Goal: Information Seeking & Learning: Learn about a topic

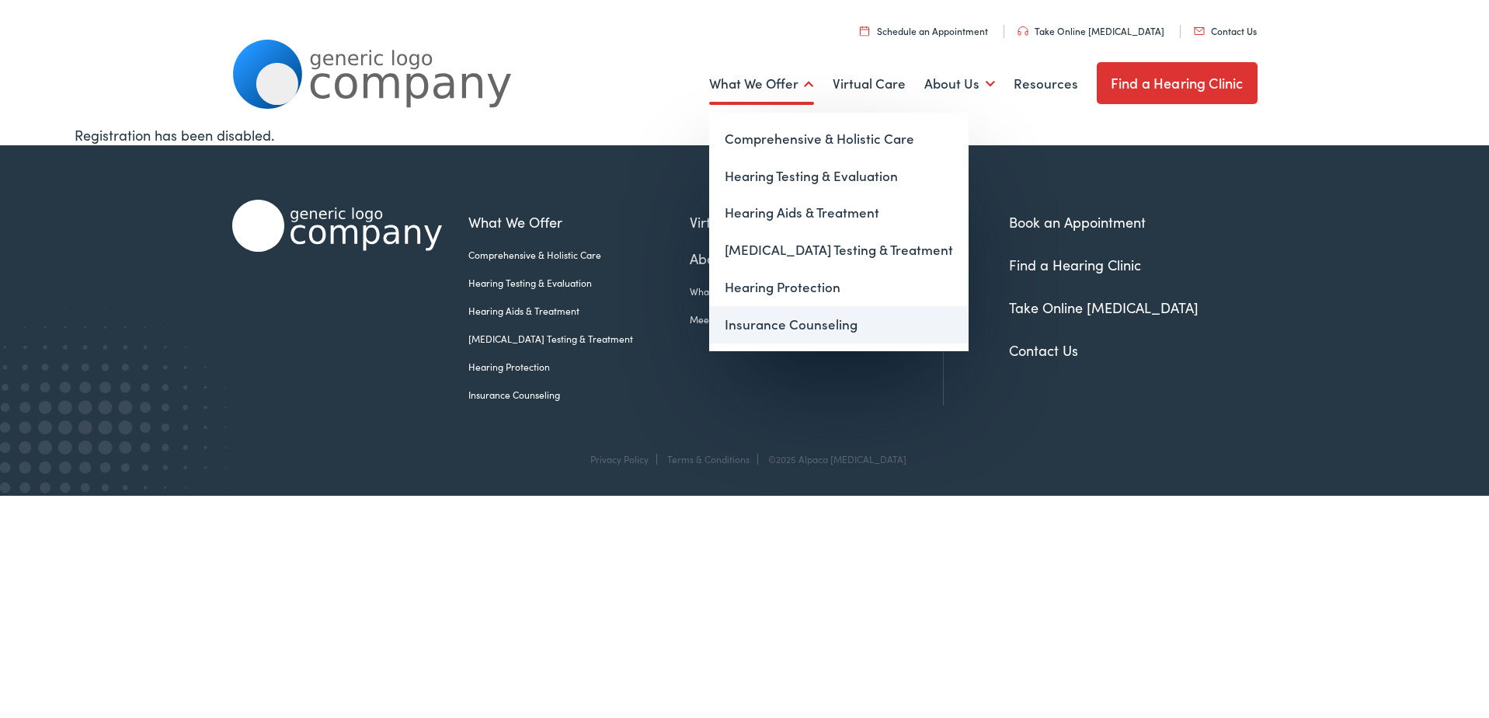
click at [800, 326] on link "Insurance Counseling" at bounding box center [839, 324] width 260 height 37
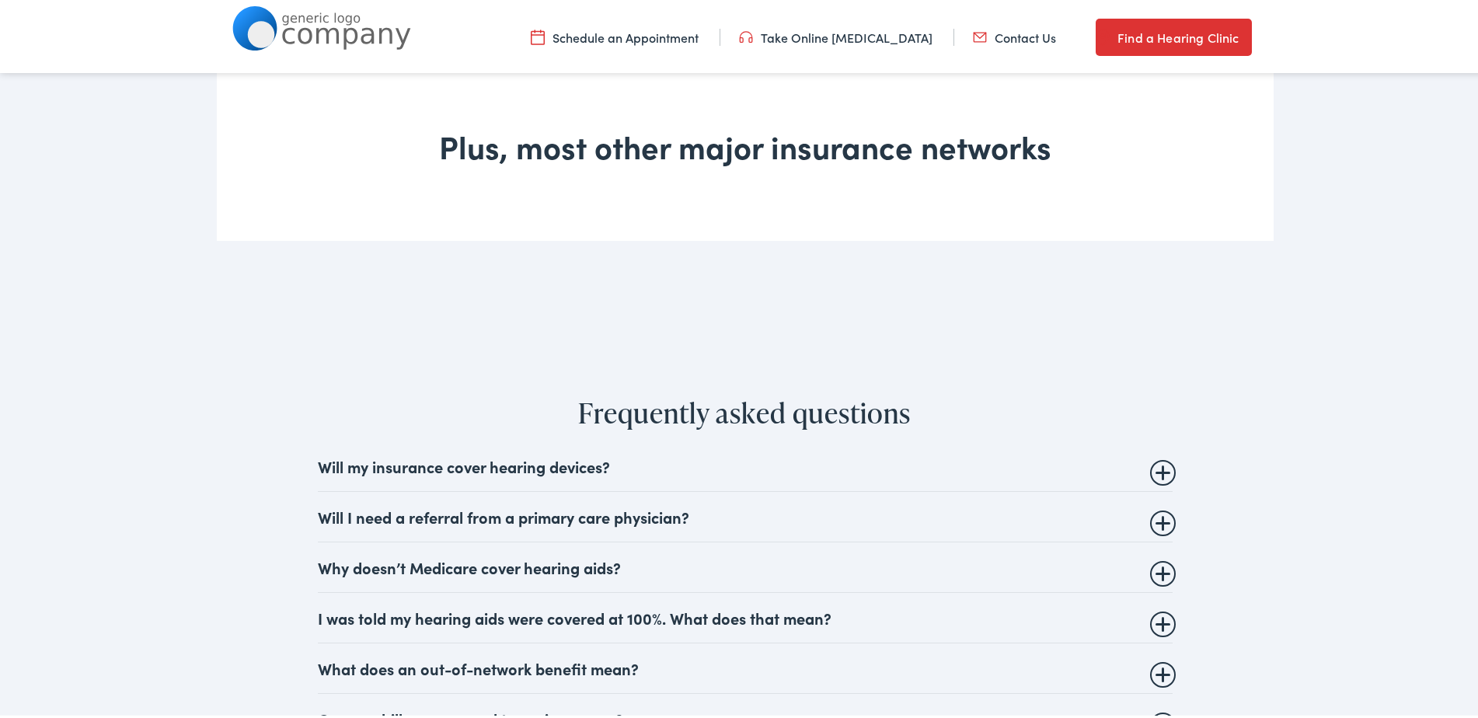
scroll to position [1632, 0]
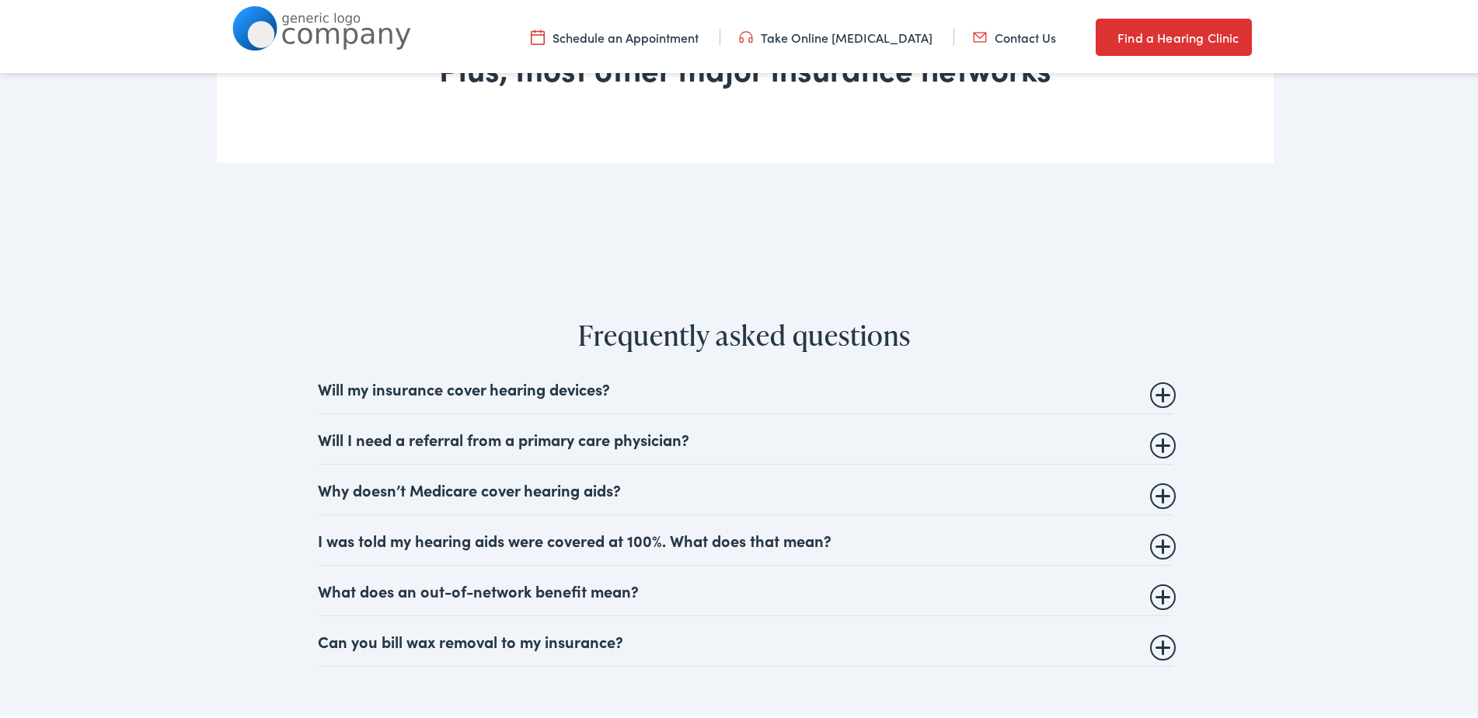
click at [597, 440] on summary "Will I need a referral from a primary care physician?" at bounding box center [745, 436] width 855 height 19
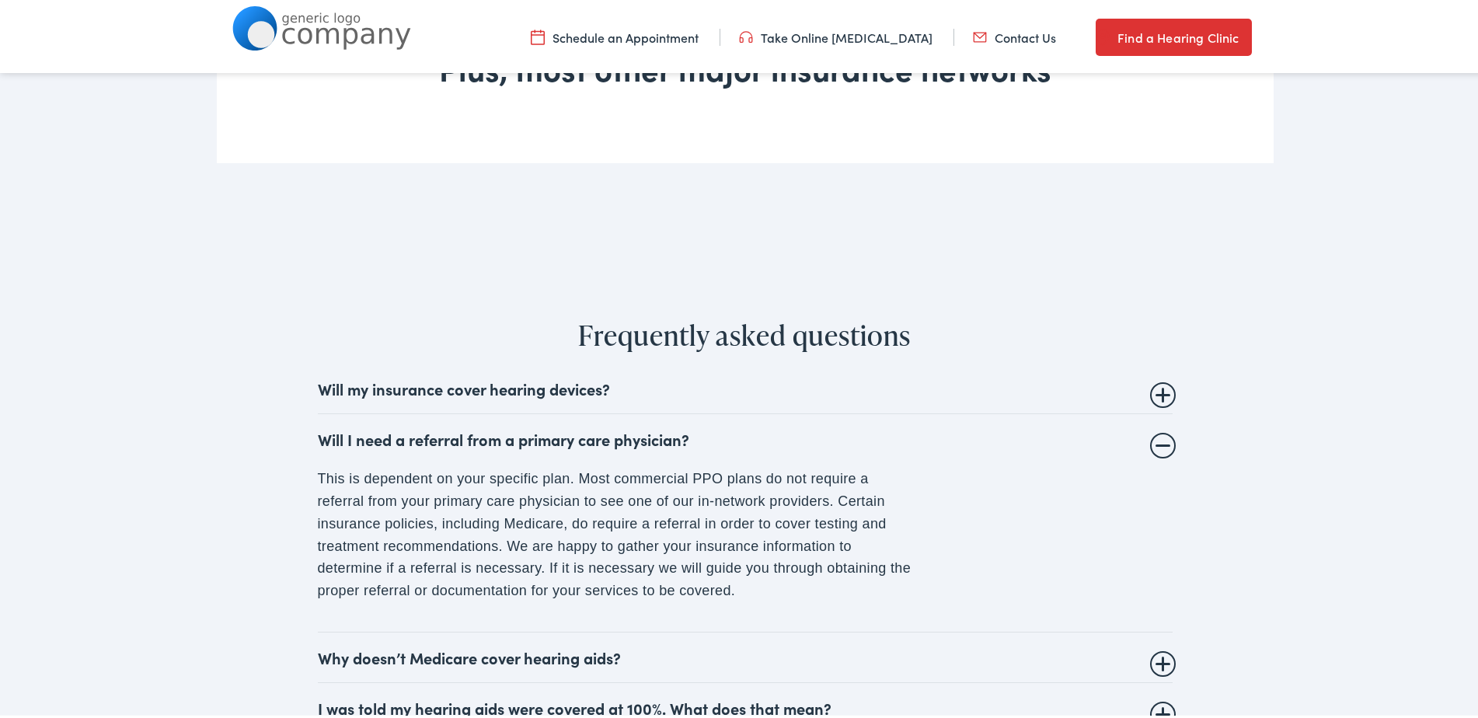
click at [546, 391] on summary "Will my insurance cover hearing devices?" at bounding box center [745, 385] width 855 height 19
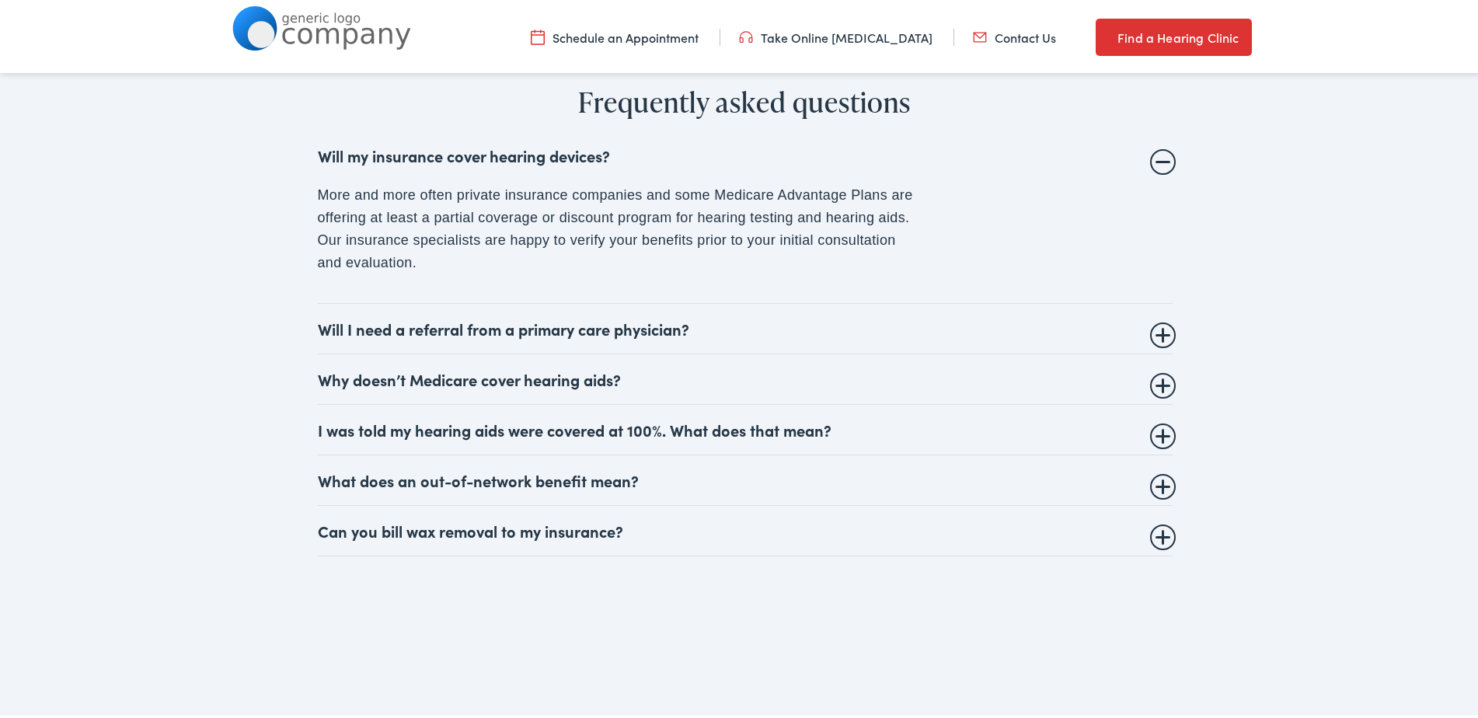
scroll to position [2020, 0]
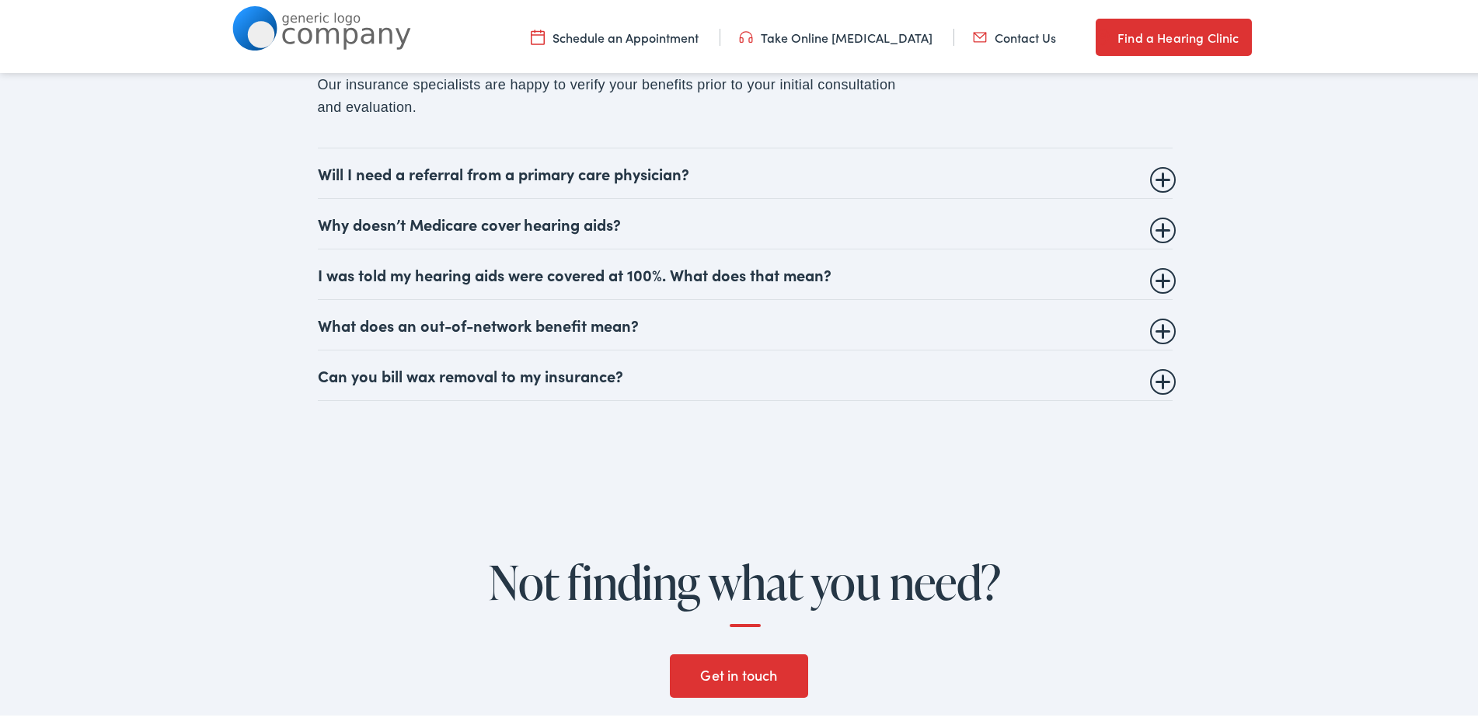
click at [402, 224] on summary "Why doesn’t Medicare cover hearing aids?" at bounding box center [745, 220] width 855 height 19
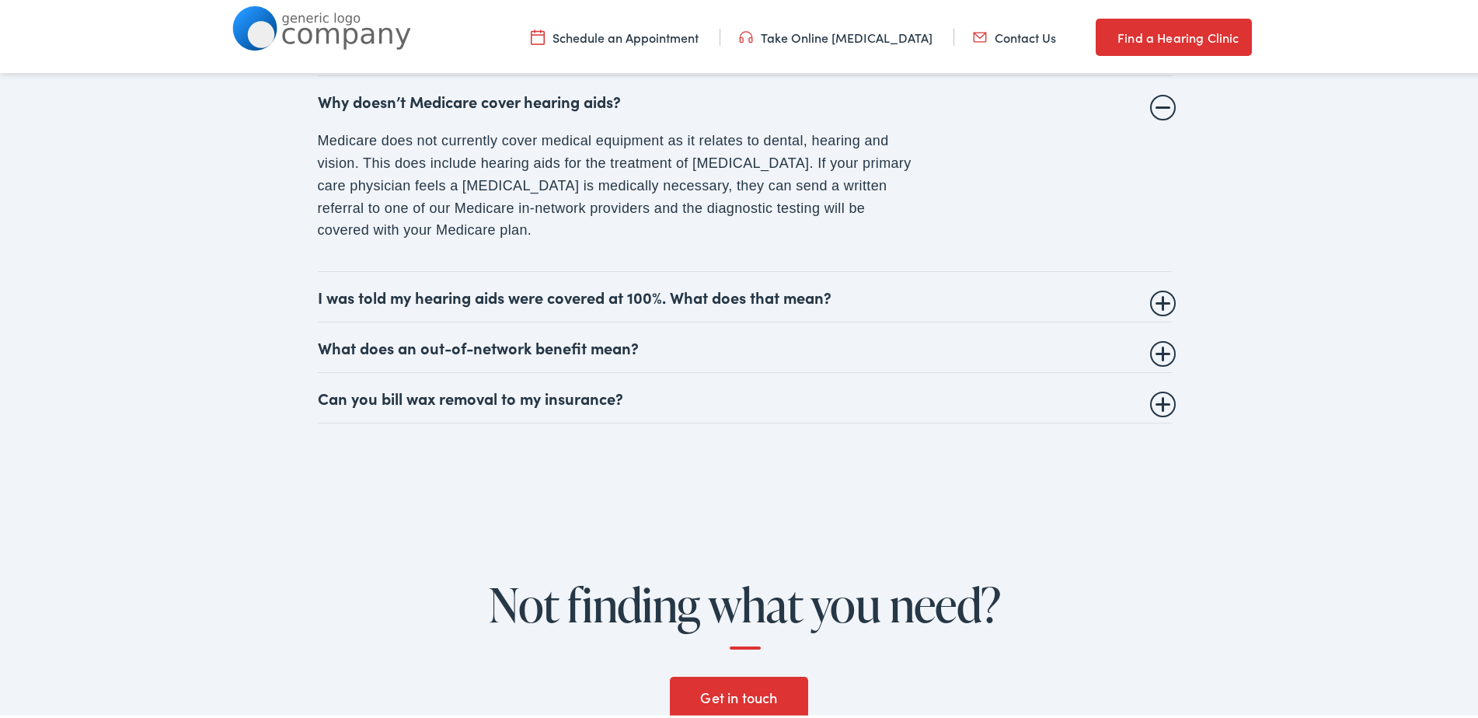
click at [503, 396] on summary "Can you bill wax removal to my insurance?" at bounding box center [745, 394] width 855 height 19
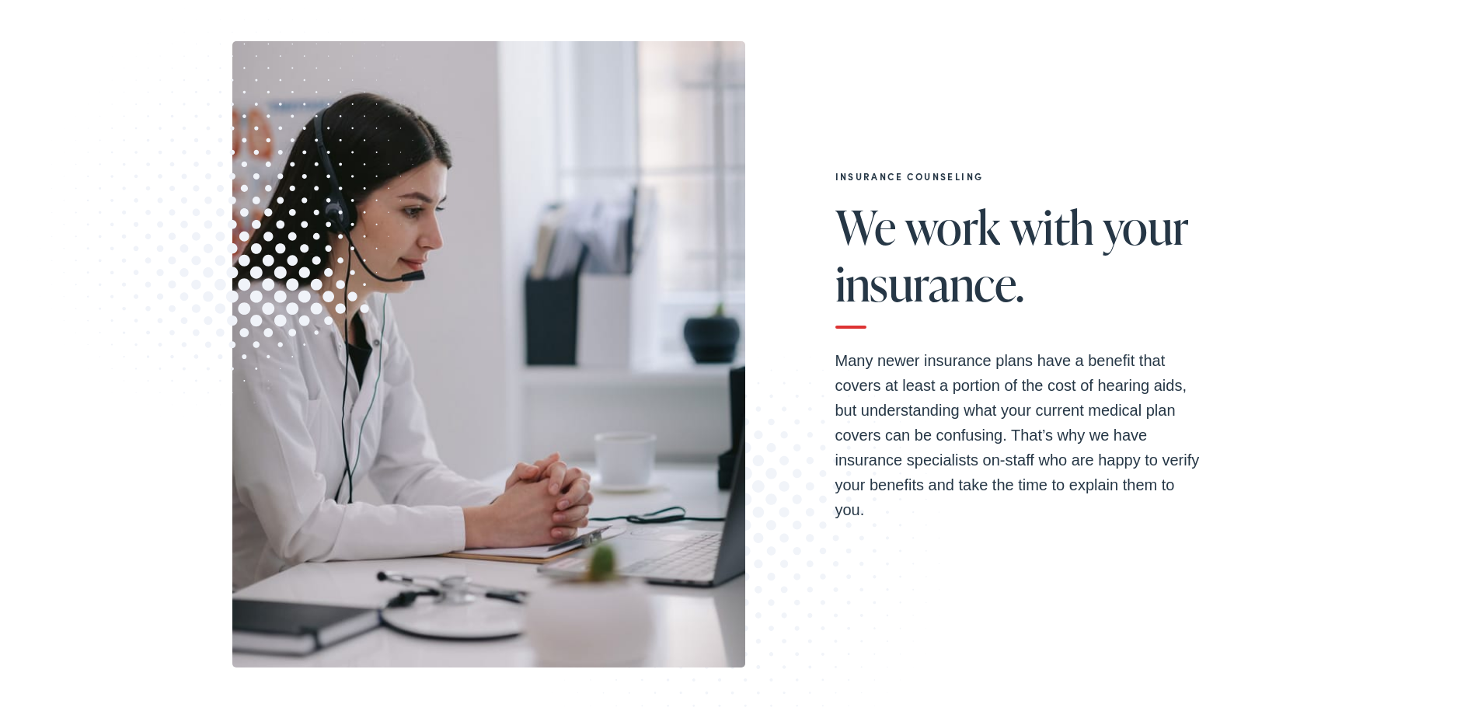
scroll to position [0, 0]
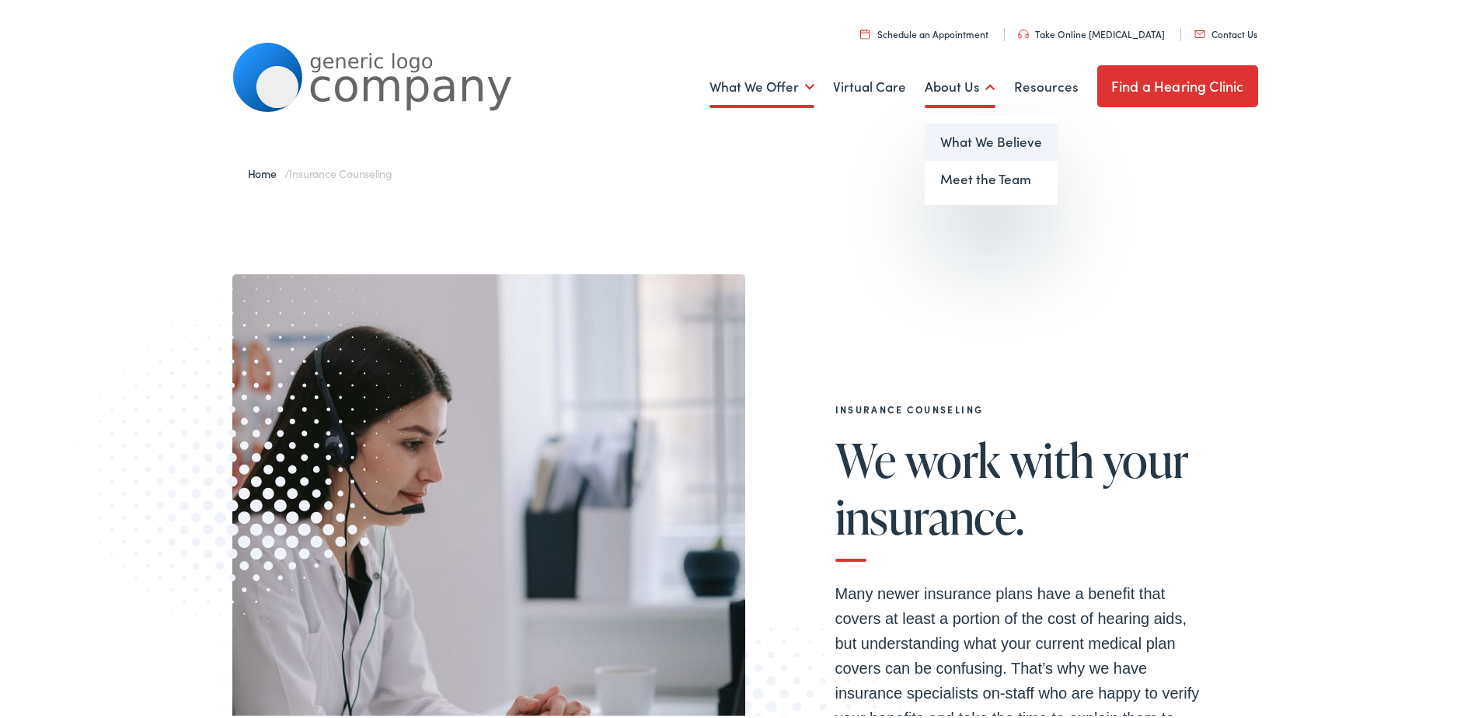
click at [967, 134] on link "What We Believe" at bounding box center [991, 138] width 133 height 37
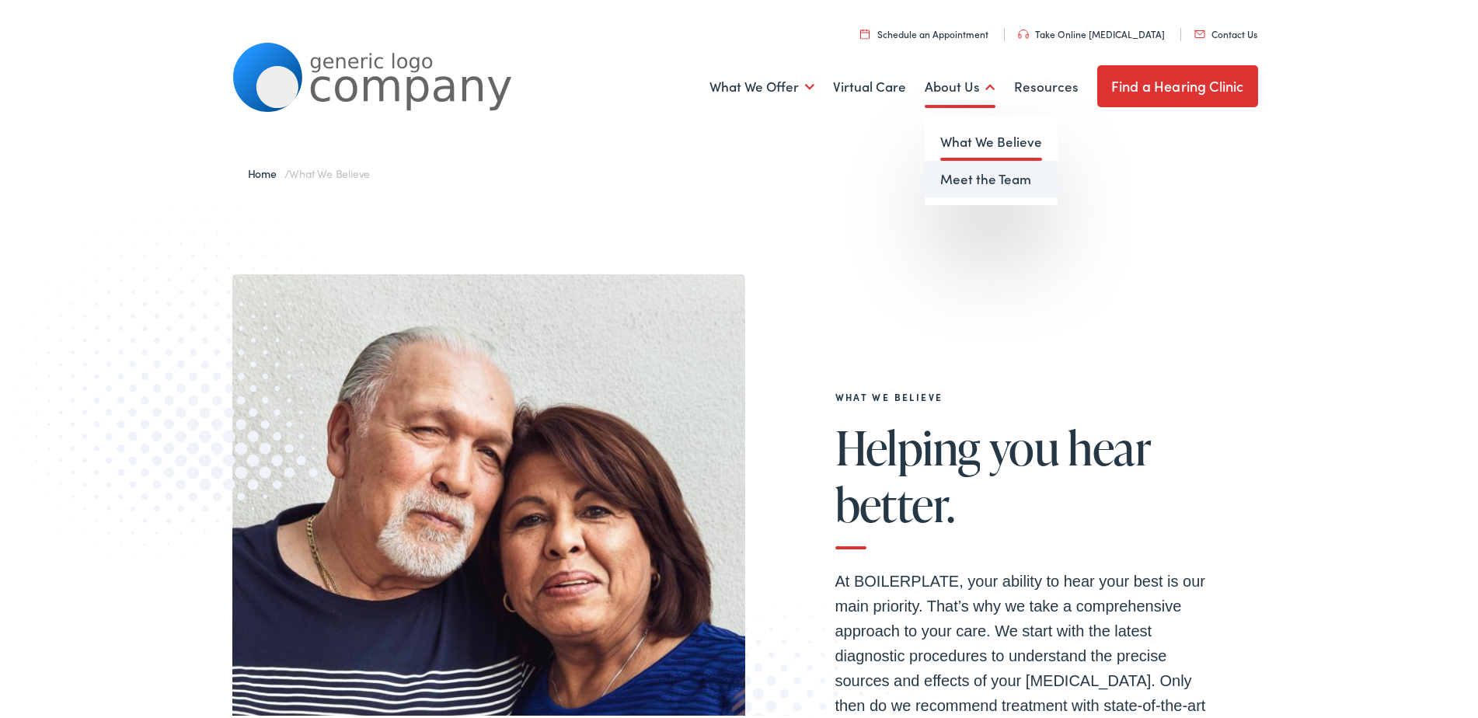
click at [984, 180] on link "Meet the Team" at bounding box center [991, 176] width 133 height 37
